Goal: Task Accomplishment & Management: Complete application form

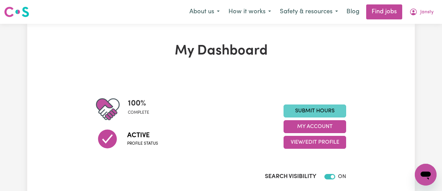
click at [307, 111] on link "Submit Hours" at bounding box center [314, 110] width 63 height 13
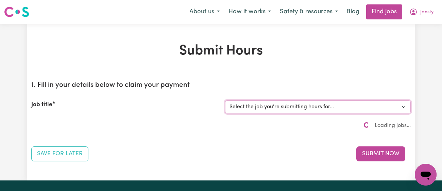
click at [317, 107] on select "Select the job you're submitting hours for..." at bounding box center [317, 106] width 185 height 13
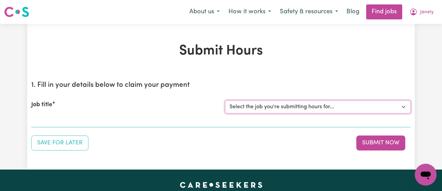
select select "11718"
click at [225, 100] on select "Select the job you're submitting hours for... [[PERSON_NAME]] [DEMOGRAPHIC_DATA…" at bounding box center [317, 106] width 185 height 13
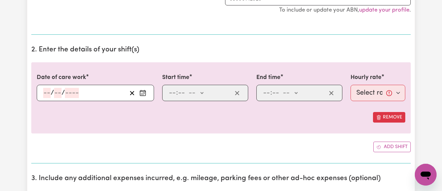
scroll to position [206, 0]
click at [146, 90] on button "Enter the date of care work" at bounding box center [142, 92] width 11 height 10
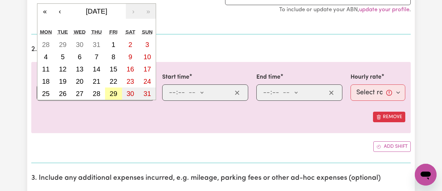
click at [119, 89] on button "29" at bounding box center [113, 93] width 17 height 12
type input "[DATE]"
type input "29"
type input "8"
type input "2025"
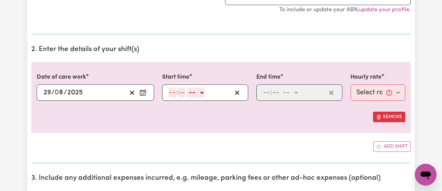
click at [172, 96] on input "number" at bounding box center [171, 92] width 7 height 10
type input "2"
type input "30"
click at [194, 91] on select "-- am pm" at bounding box center [194, 92] width 18 height 10
select select "pm"
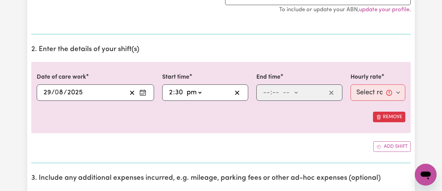
click at [185, 87] on select "-- am pm" at bounding box center [194, 92] width 18 height 10
click at [264, 95] on input "number" at bounding box center [266, 92] width 7 height 10
click at [181, 91] on input "30" at bounding box center [179, 92] width 8 height 10
type input "14:00"
type input "00"
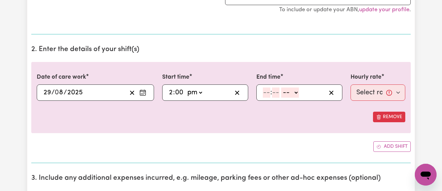
click at [264, 94] on input "number" at bounding box center [266, 92] width 7 height 10
type input "4"
type input "30"
click at [282, 89] on select "-- am pm" at bounding box center [288, 92] width 18 height 10
select select "pm"
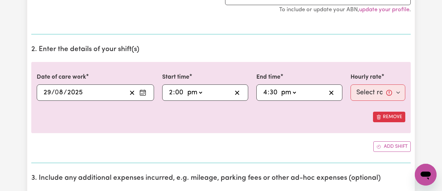
click at [279, 87] on select "-- am pm" at bounding box center [288, 92] width 18 height 10
type input "16:30"
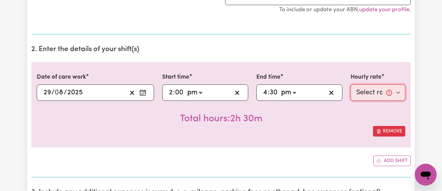
click at [362, 97] on select "Select rate... $43.00 (Weekday) $72.00 (Public Holiday)" at bounding box center [377, 92] width 55 height 16
select select "43-Weekday"
click at [350, 84] on select "Select rate... $43.00 (Weekday) $72.00 (Public Holiday)" at bounding box center [377, 92] width 55 height 16
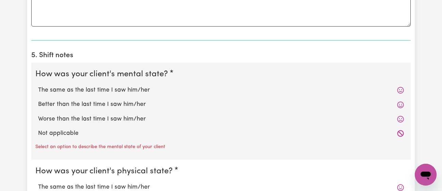
scroll to position [505, 0]
click at [126, 88] on label "The same as the last time I saw him/her" at bounding box center [221, 89] width 366 height 9
click at [38, 85] on input "The same as the last time I saw him/her" at bounding box center [38, 85] width 0 height 0
radio input "true"
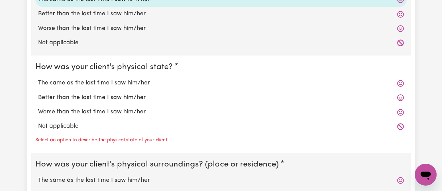
scroll to position [596, 0]
click at [128, 80] on label "The same as the last time I saw him/her" at bounding box center [221, 82] width 366 height 9
click at [38, 78] on input "The same as the last time I saw him/her" at bounding box center [38, 78] width 0 height 0
radio input "true"
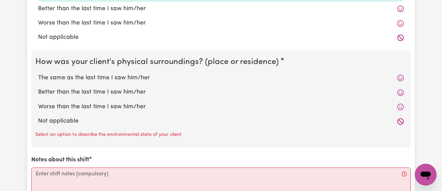
scroll to position [685, 0]
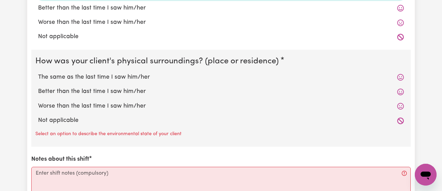
click at [126, 87] on label "Better than the last time I saw him/her" at bounding box center [221, 91] width 366 height 9
click at [38, 87] on input "Better than the last time I saw him/her" at bounding box center [38, 87] width 0 height 0
radio input "true"
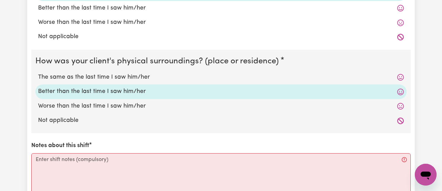
scroll to position [763, 0]
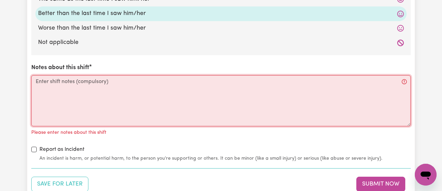
click at [126, 87] on textarea "Notes about this shift" at bounding box center [220, 100] width 379 height 51
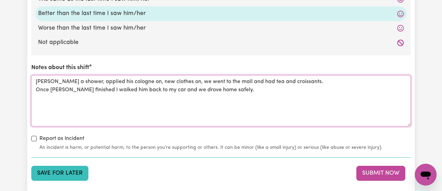
type textarea "[PERSON_NAME] a shower, applied his cologne on, new clothes on, we went to the …"
click at [63, 167] on button "Save for Later" at bounding box center [59, 172] width 57 height 15
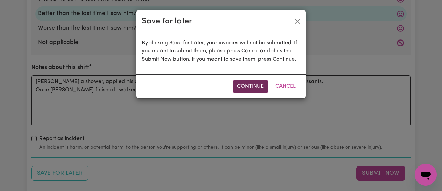
click at [249, 89] on button "Continue" at bounding box center [250, 86] width 36 height 13
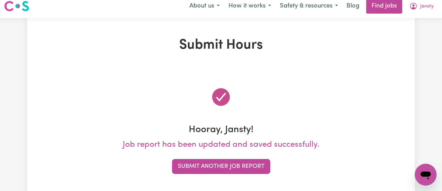
scroll to position [0, 0]
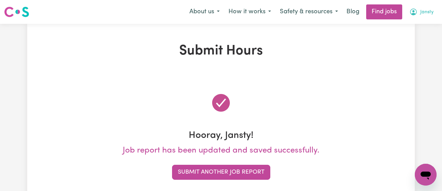
click at [429, 15] on span "Jansty" at bounding box center [426, 11] width 13 height 7
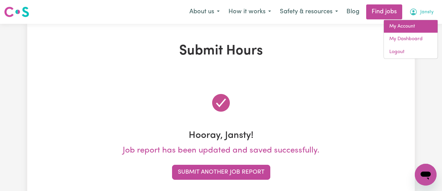
click at [411, 29] on link "My Account" at bounding box center [411, 26] width 54 height 13
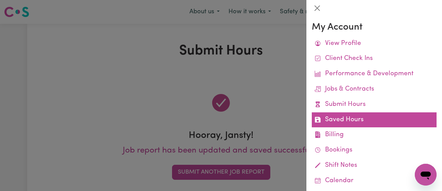
click at [361, 122] on link "Saved Hours" at bounding box center [374, 119] width 125 height 15
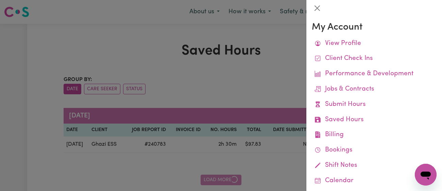
click at [257, 90] on div at bounding box center [221, 95] width 442 height 191
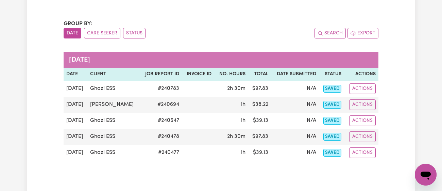
scroll to position [100, 0]
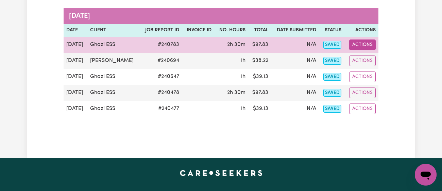
click at [362, 46] on button "Actions" at bounding box center [362, 44] width 26 height 11
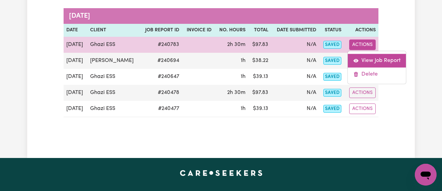
click at [370, 59] on link "View Job Report" at bounding box center [377, 61] width 58 height 14
select select "pm"
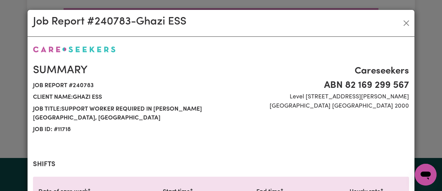
scroll to position [250, 0]
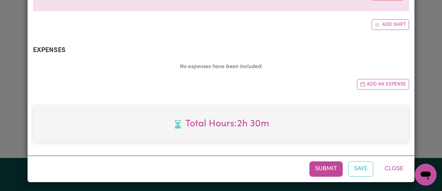
select select "43-Weekday"
click at [318, 166] on button "Submit" at bounding box center [325, 168] width 33 height 15
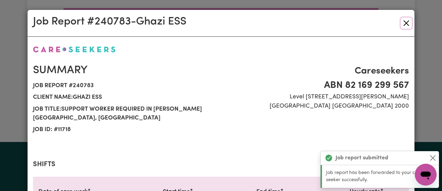
click at [405, 22] on button "Close" at bounding box center [406, 23] width 11 height 11
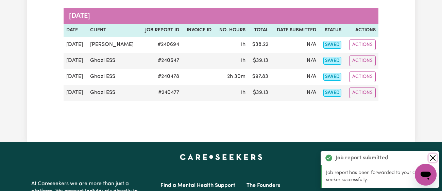
click at [430, 155] on button "Close" at bounding box center [432, 158] width 8 height 8
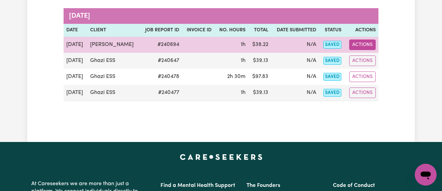
click at [364, 43] on button "Actions" at bounding box center [362, 44] width 26 height 11
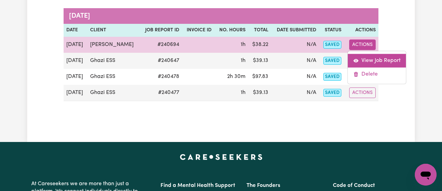
click at [368, 56] on link "View Job Report" at bounding box center [377, 61] width 58 height 14
select select "pm"
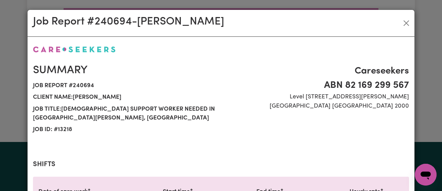
scroll to position [250, 0]
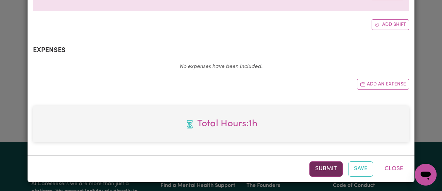
click at [320, 172] on button "Submit" at bounding box center [325, 168] width 33 height 15
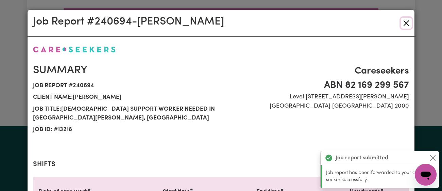
click at [407, 22] on button "Close" at bounding box center [406, 23] width 11 height 11
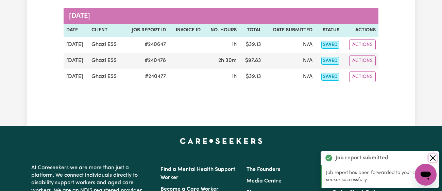
click at [432, 161] on button "Close" at bounding box center [432, 158] width 8 height 8
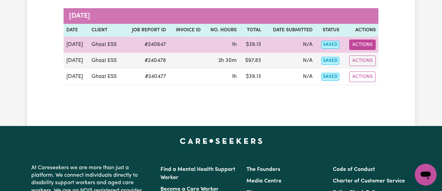
click at [358, 41] on button "Actions" at bounding box center [362, 44] width 26 height 11
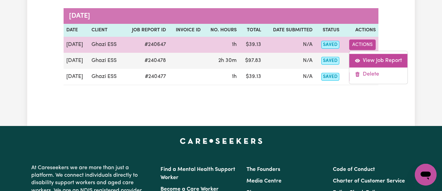
click at [378, 60] on link "View Job Report" at bounding box center [378, 61] width 58 height 14
select select "pm"
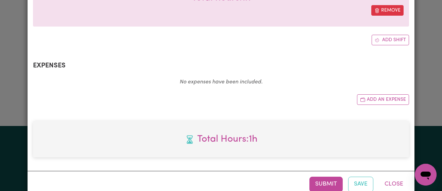
select select "43-Weekday"
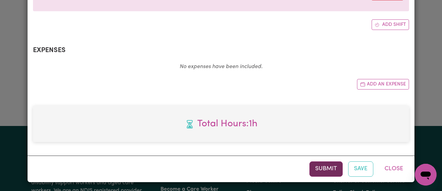
click at [330, 165] on button "Submit" at bounding box center [325, 168] width 33 height 15
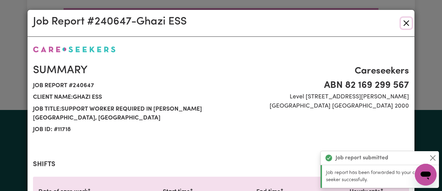
click at [405, 21] on button "Close" at bounding box center [406, 23] width 11 height 11
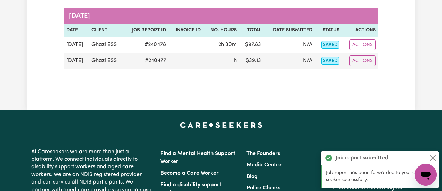
click at [433, 162] on div "Job report submitted" at bounding box center [379, 158] width 118 height 14
click at [434, 158] on button "Close" at bounding box center [432, 158] width 8 height 8
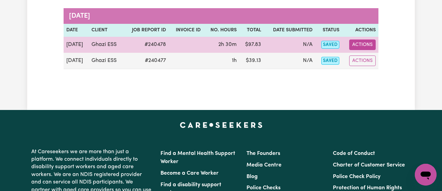
click at [369, 45] on button "Actions" at bounding box center [362, 44] width 26 height 11
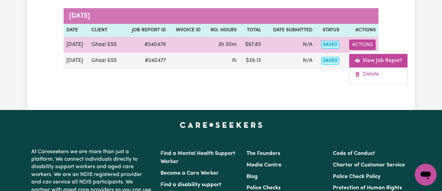
click at [371, 58] on link "View Job Report" at bounding box center [378, 61] width 58 height 14
select select "pm"
select select "43-Weekday"
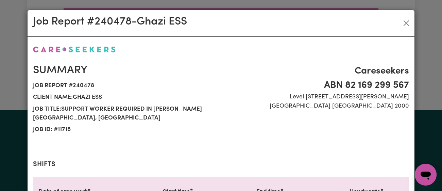
scroll to position [250, 0]
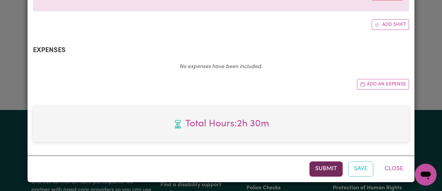
click at [323, 161] on button "Submit" at bounding box center [325, 168] width 33 height 15
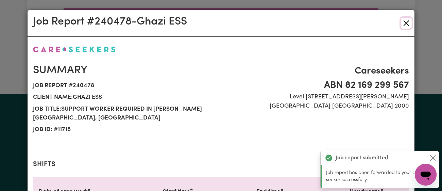
click at [403, 23] on button "Close" at bounding box center [406, 23] width 11 height 11
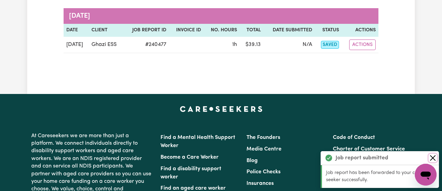
click at [433, 157] on button "Close" at bounding box center [432, 158] width 8 height 8
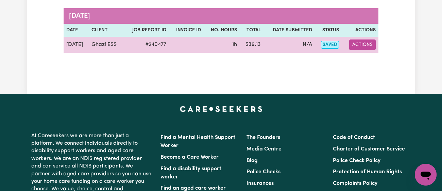
click at [361, 48] on button "Actions" at bounding box center [362, 44] width 26 height 11
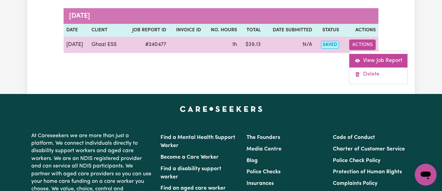
click at [371, 60] on link "View Job Report" at bounding box center [378, 61] width 58 height 14
select select "pm"
select select "43-Weekday"
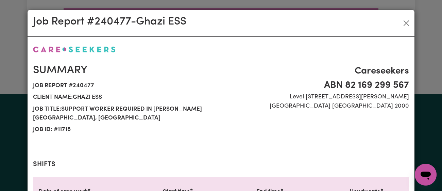
scroll to position [250, 0]
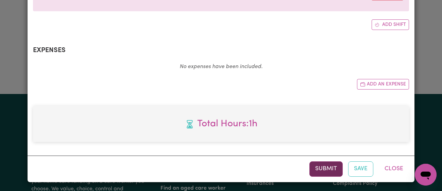
click at [324, 169] on button "Submit" at bounding box center [325, 168] width 33 height 15
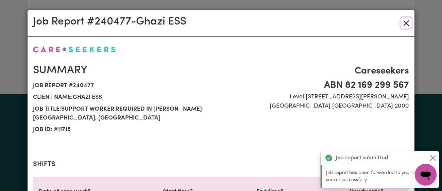
click at [404, 22] on button "Close" at bounding box center [406, 23] width 11 height 11
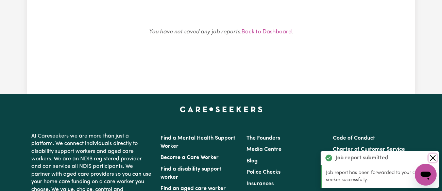
click at [432, 159] on button "Close" at bounding box center [432, 158] width 8 height 8
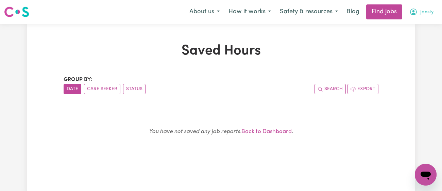
click at [420, 11] on span "Jansty" at bounding box center [426, 11] width 13 height 7
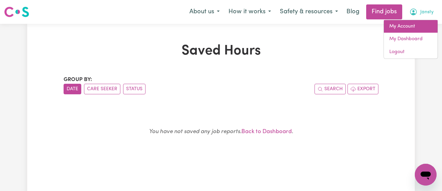
click at [400, 32] on link "My Account" at bounding box center [411, 26] width 54 height 13
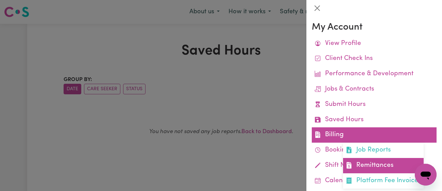
click at [378, 167] on link "Remittances" at bounding box center [383, 165] width 81 height 15
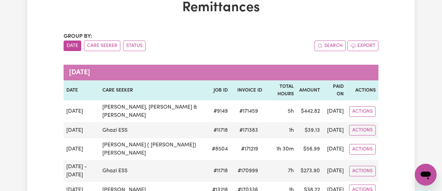
scroll to position [68, 0]
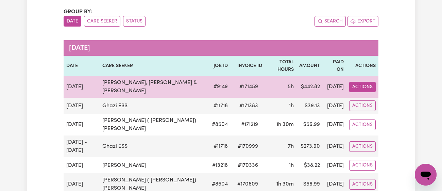
click at [366, 82] on button "Actions" at bounding box center [362, 87] width 26 height 11
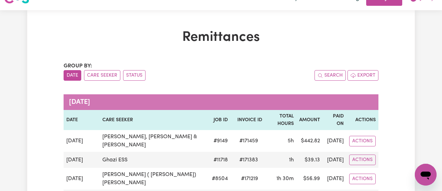
scroll to position [15, 0]
